Goal: Transaction & Acquisition: Purchase product/service

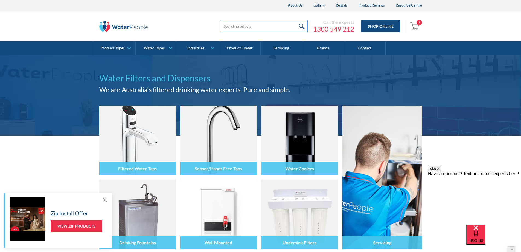
click at [232, 25] on input "search" at bounding box center [264, 26] width 88 height 12
type input "ezi"
click at [296, 20] on input "submit" at bounding box center [302, 26] width 12 height 12
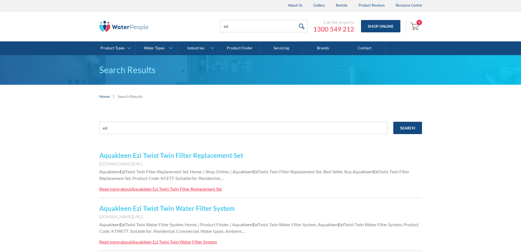
click at [179, 153] on link "Aquakleen Ezi Twist Twin Filter Replacement Set" at bounding box center [171, 155] width 144 height 8
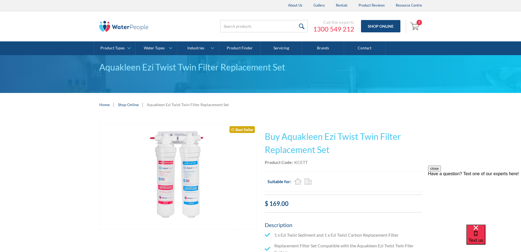
click at [301, 161] on div "KCETT" at bounding box center [300, 162] width 13 height 7
click at [240, 24] on input "search" at bounding box center [264, 26] width 88 height 12
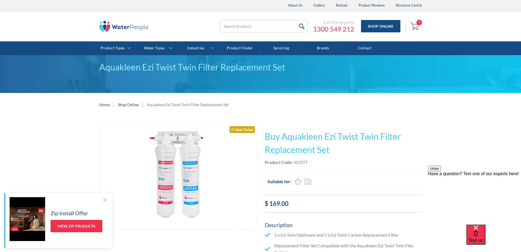
click at [354, 27] on span at bounding box center [354, 29] width 0 height 8
click at [390, 24] on link "Shop Online" at bounding box center [380, 26] width 39 height 12
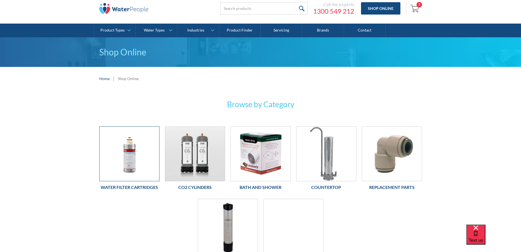
scroll to position [27, 0]
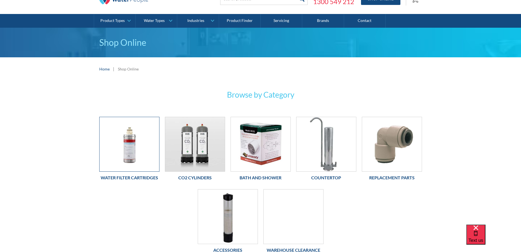
click at [138, 155] on img at bounding box center [130, 144] width 60 height 54
